Goal: Find specific page/section: Find specific page/section

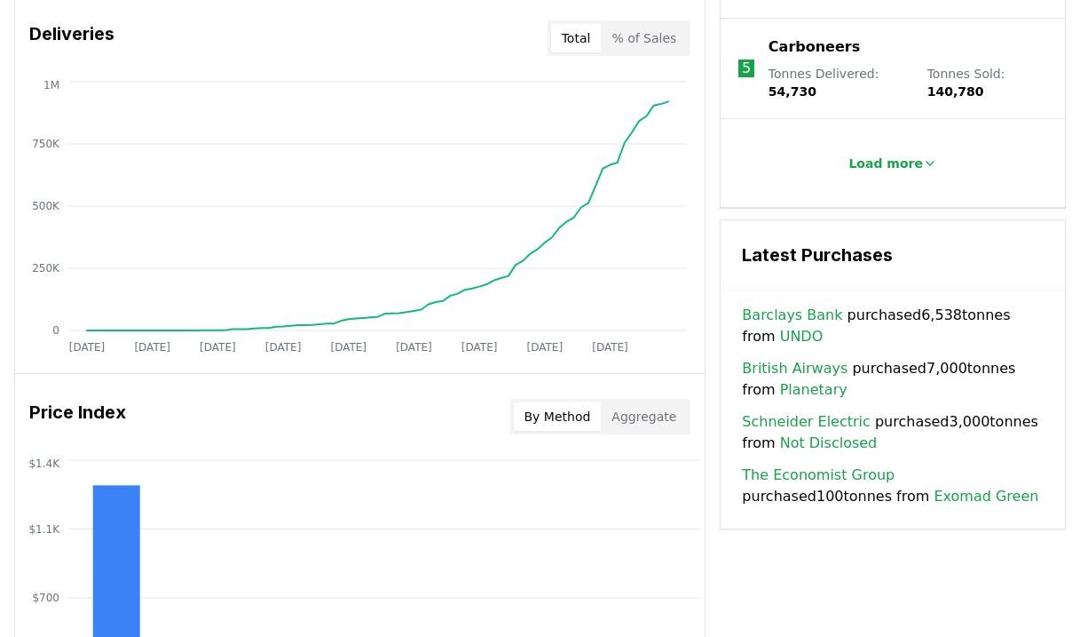
scroll to position [1096, 0]
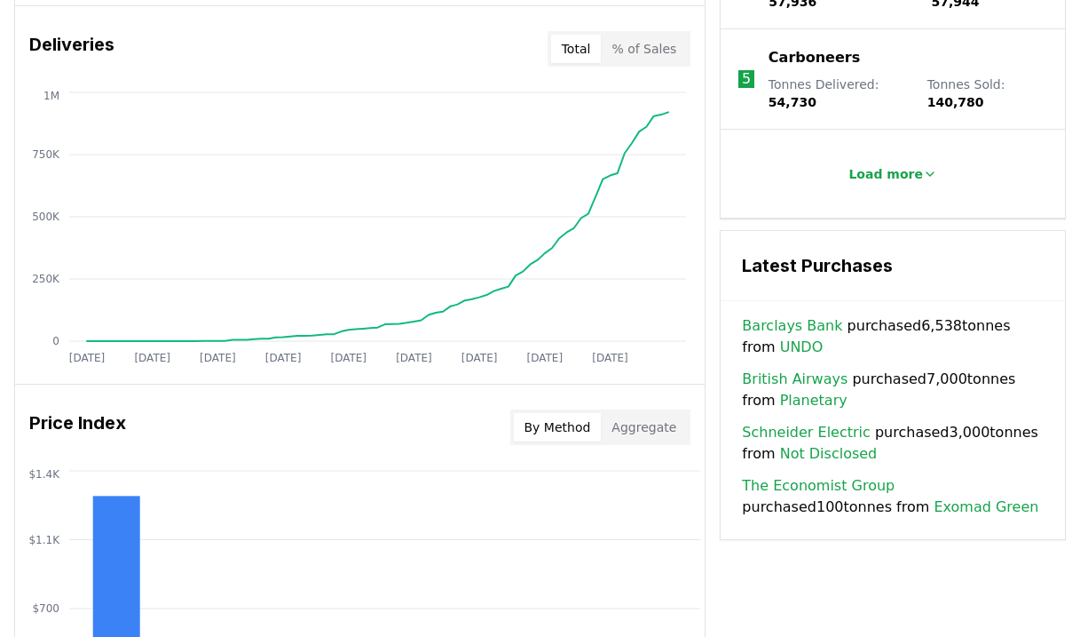
click at [813, 57] on p "Carboneers" at bounding box center [814, 57] width 91 height 21
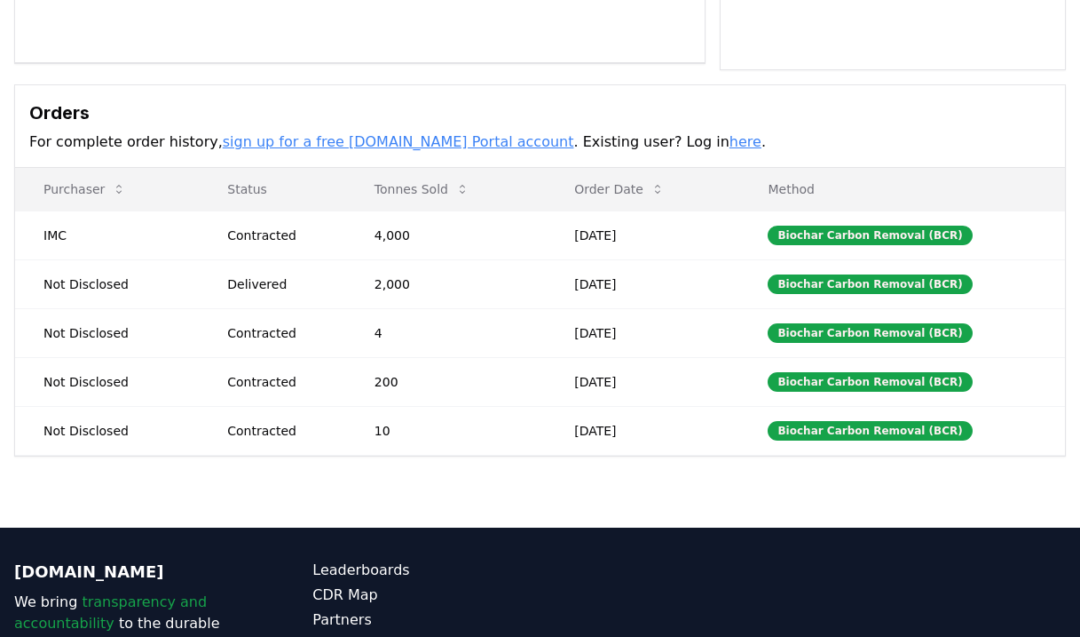
scroll to position [460, 0]
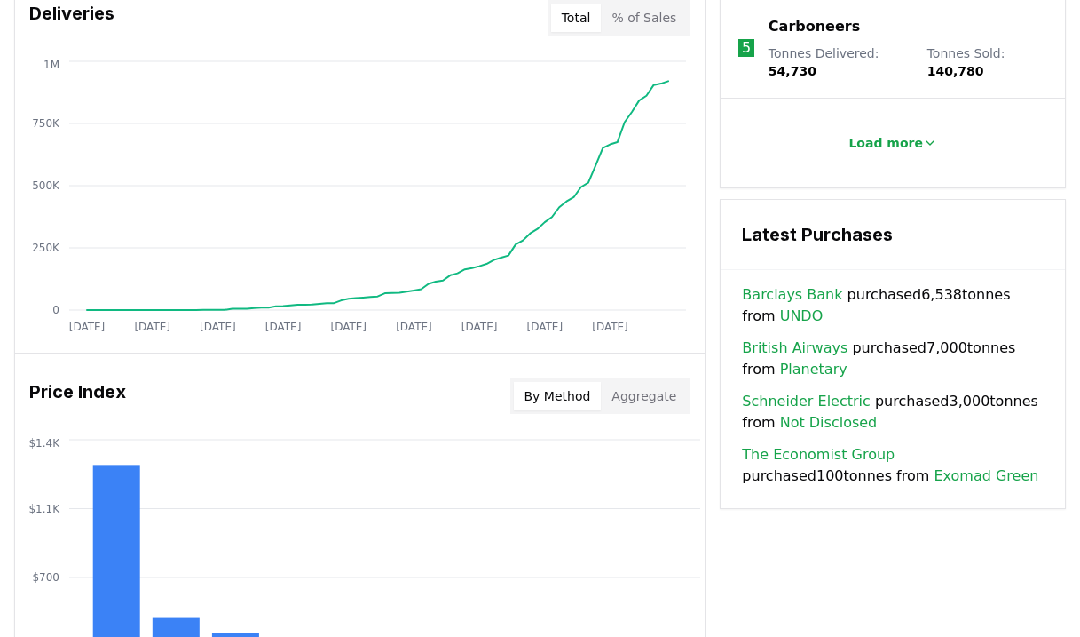
scroll to position [1105, 0]
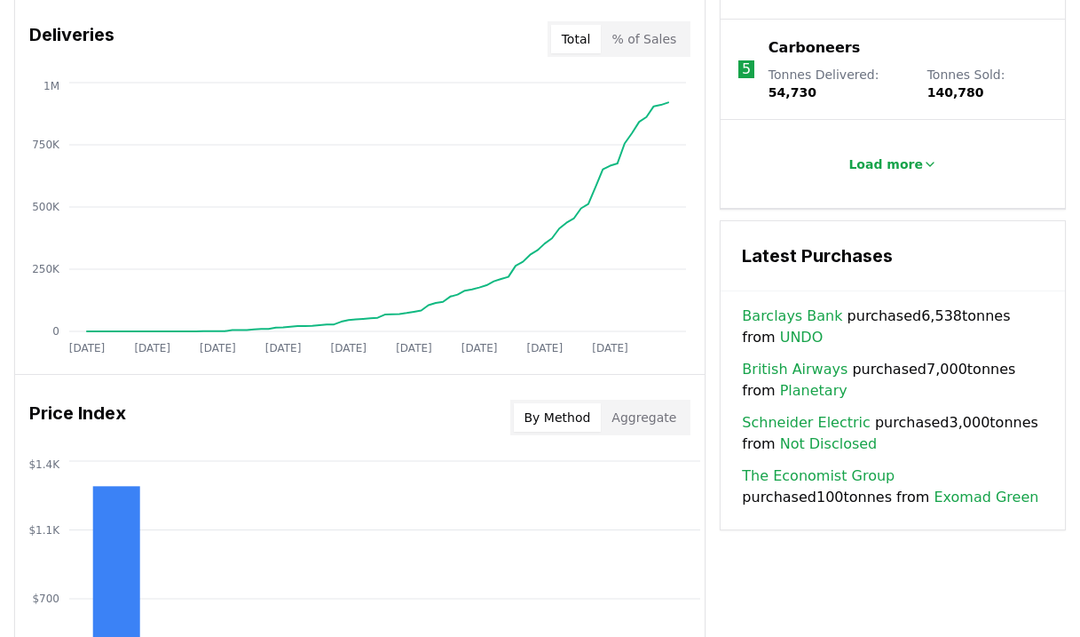
click at [799, 43] on p "Carboneers" at bounding box center [814, 47] width 91 height 21
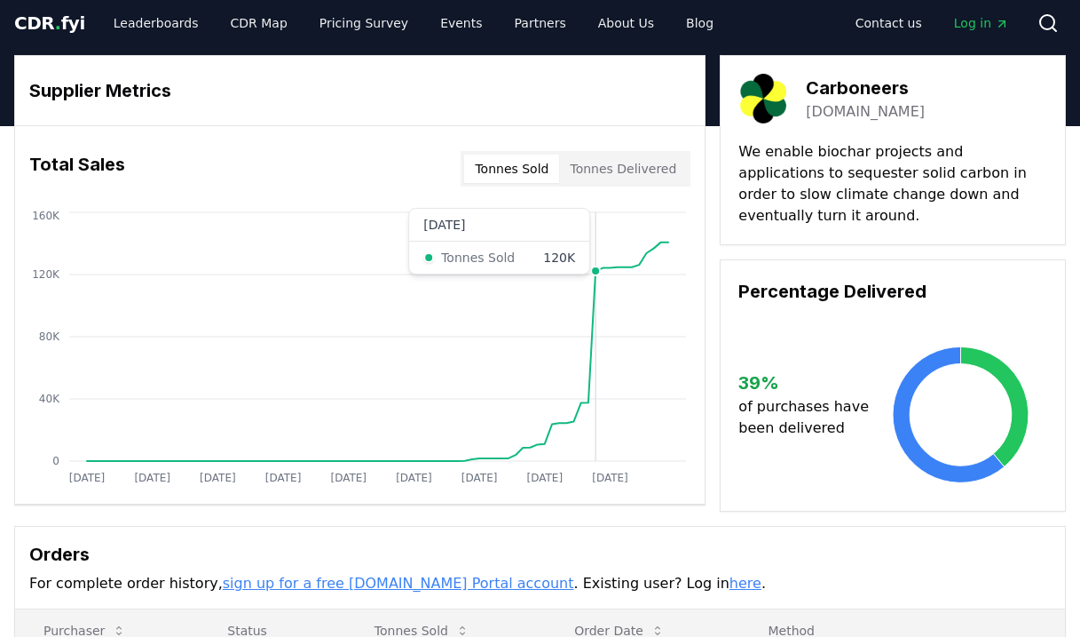
scroll to position [8, 0]
